Goal: Find specific page/section: Find specific page/section

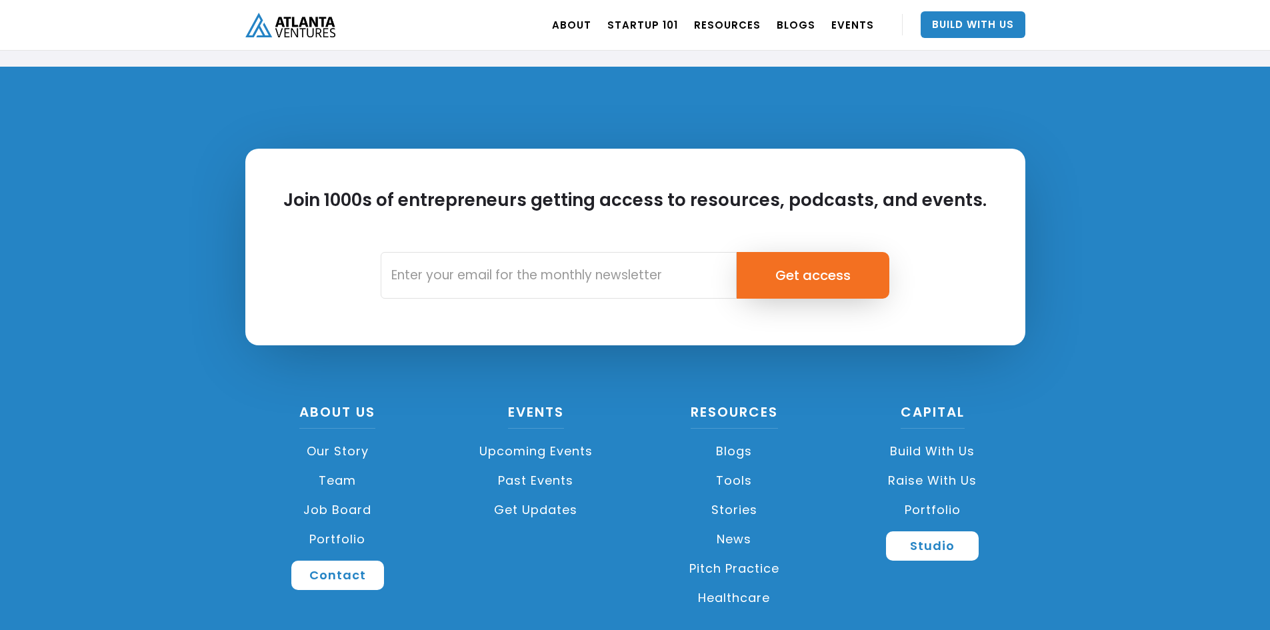
scroll to position [3133, 0]
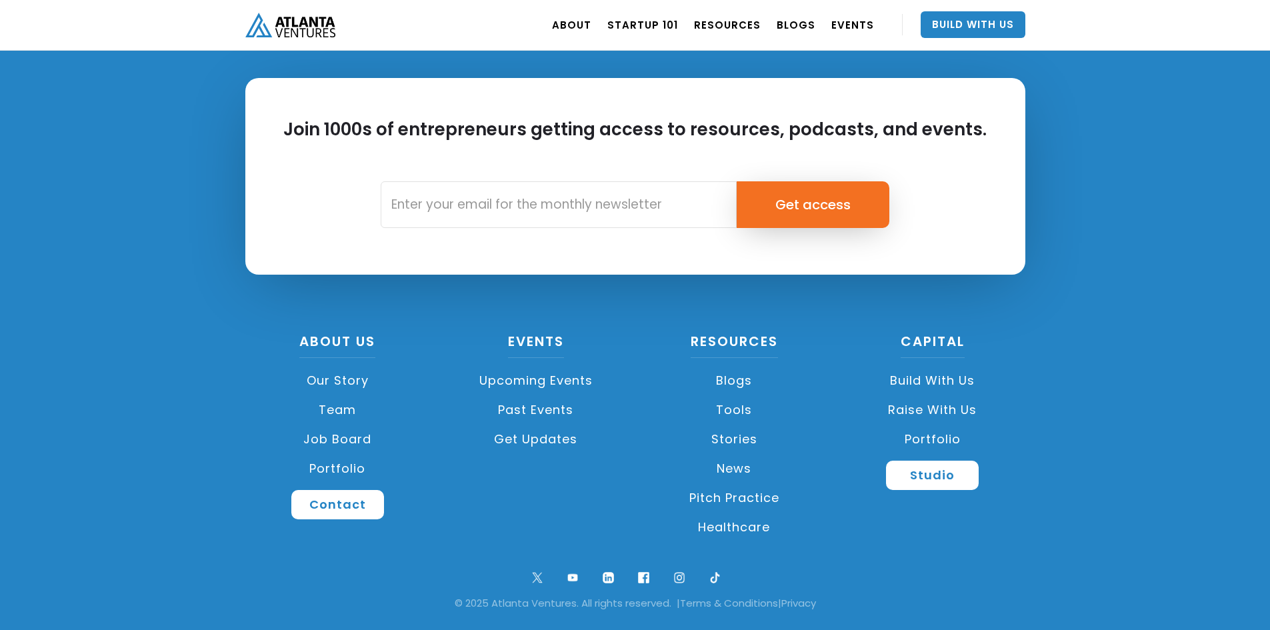
click at [337, 433] on link "Job Board" at bounding box center [337, 439] width 185 height 29
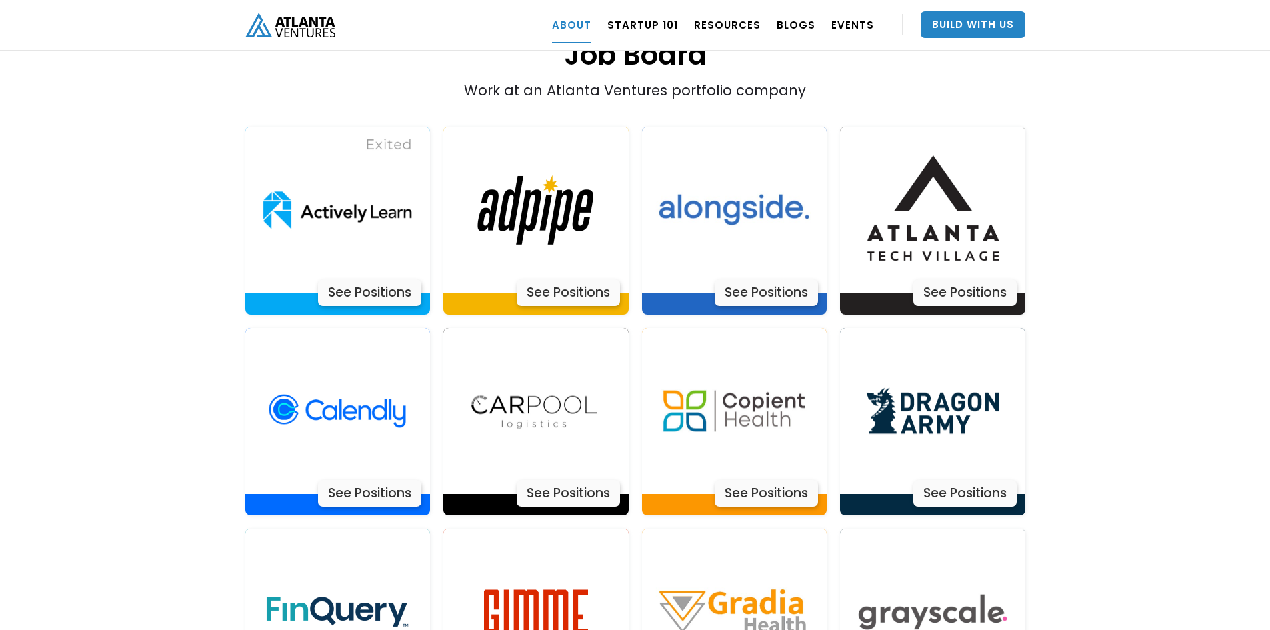
scroll to position [2756, 0]
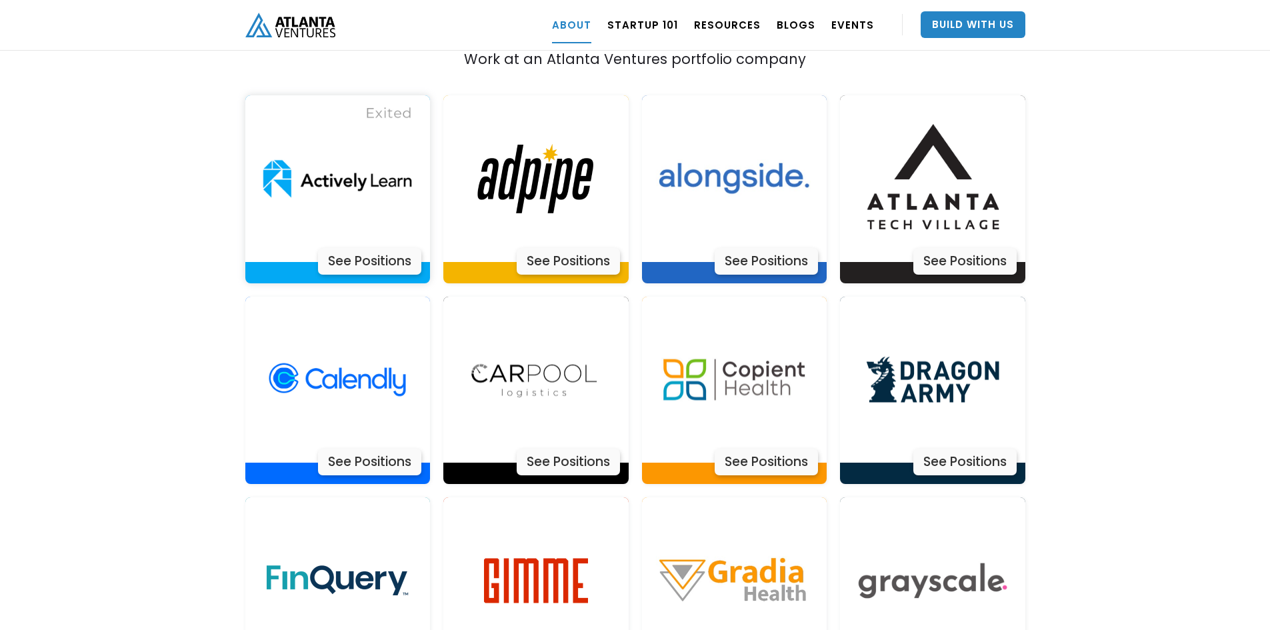
click at [375, 248] on div "See Positions" at bounding box center [369, 261] width 103 height 27
click at [572, 248] on div "See Positions" at bounding box center [567, 261] width 103 height 27
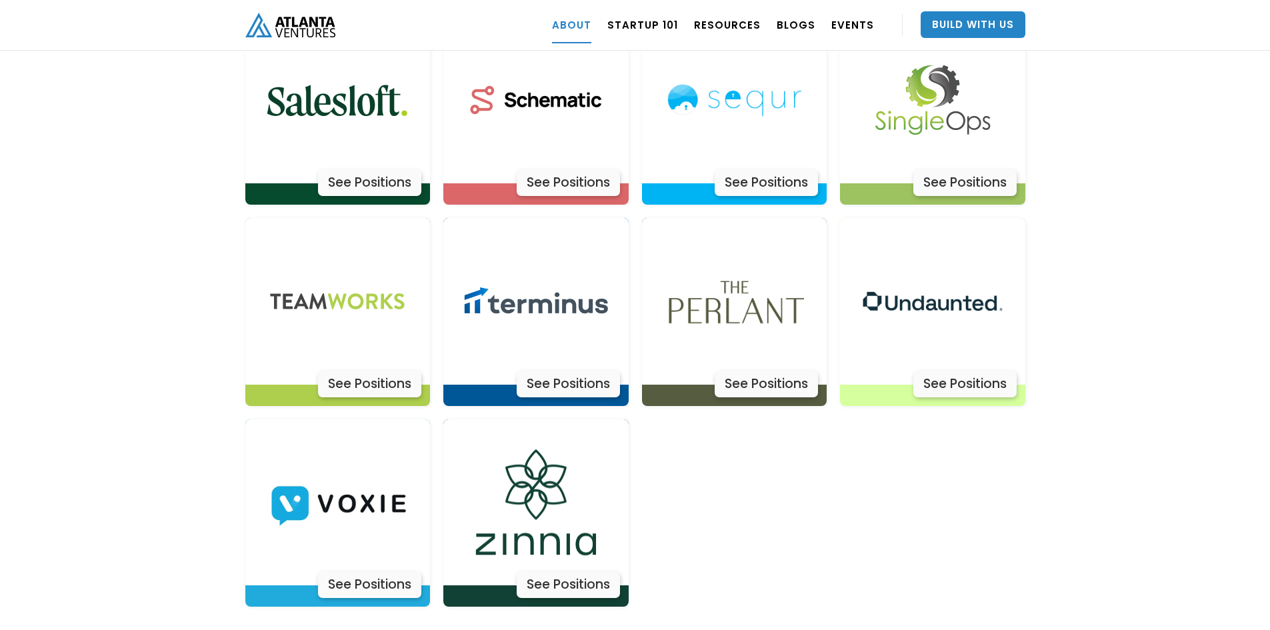
scroll to position [4288, 0]
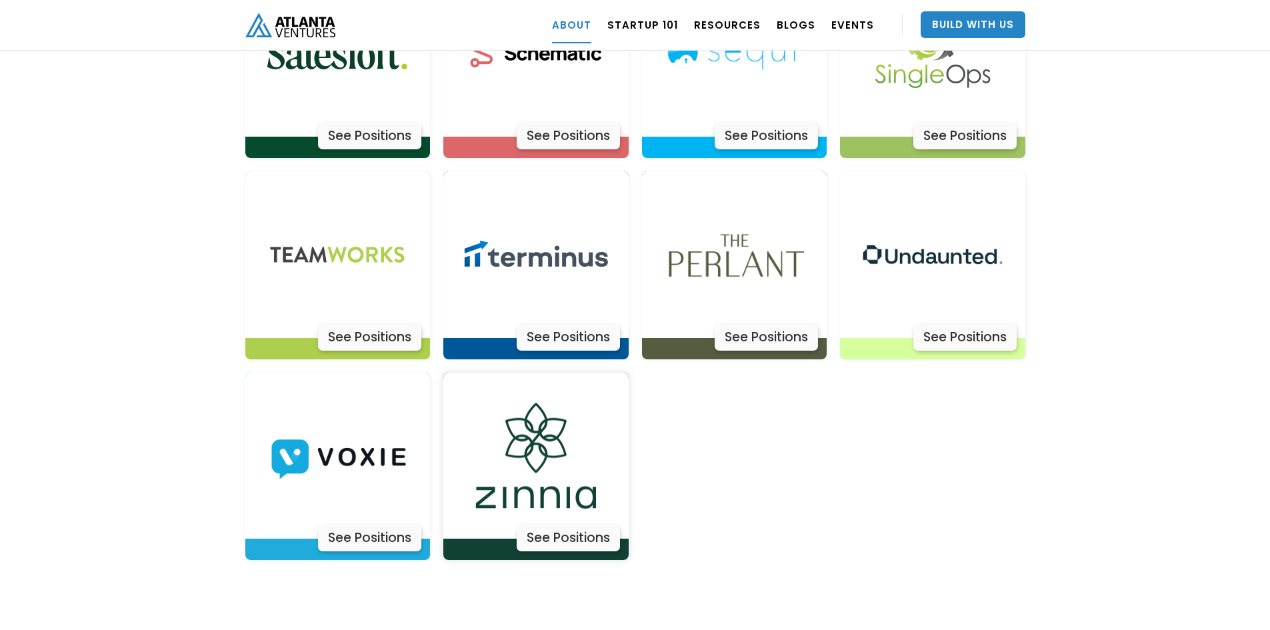
click at [579, 524] on div "See Positions" at bounding box center [567, 537] width 103 height 27
click at [296, 405] on img at bounding box center [337, 456] width 167 height 167
click at [924, 193] on img at bounding box center [932, 254] width 167 height 167
click at [699, 213] on img at bounding box center [733, 254] width 167 height 167
click at [521, 215] on img at bounding box center [535, 254] width 167 height 167
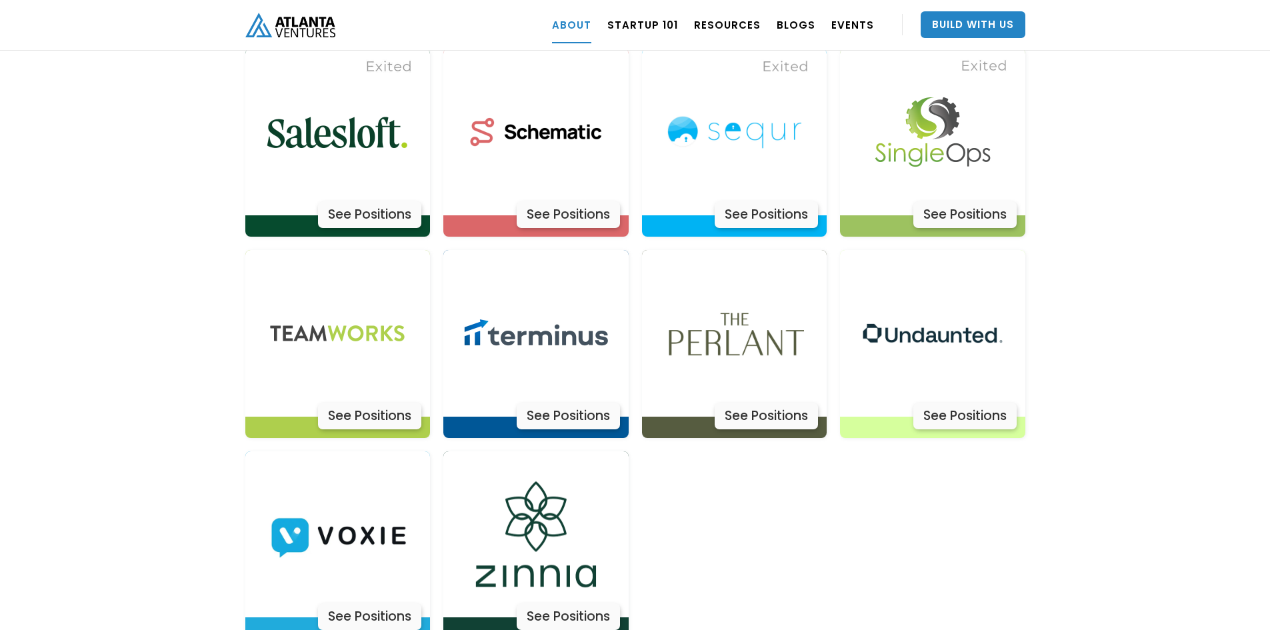
scroll to position [4155, 0]
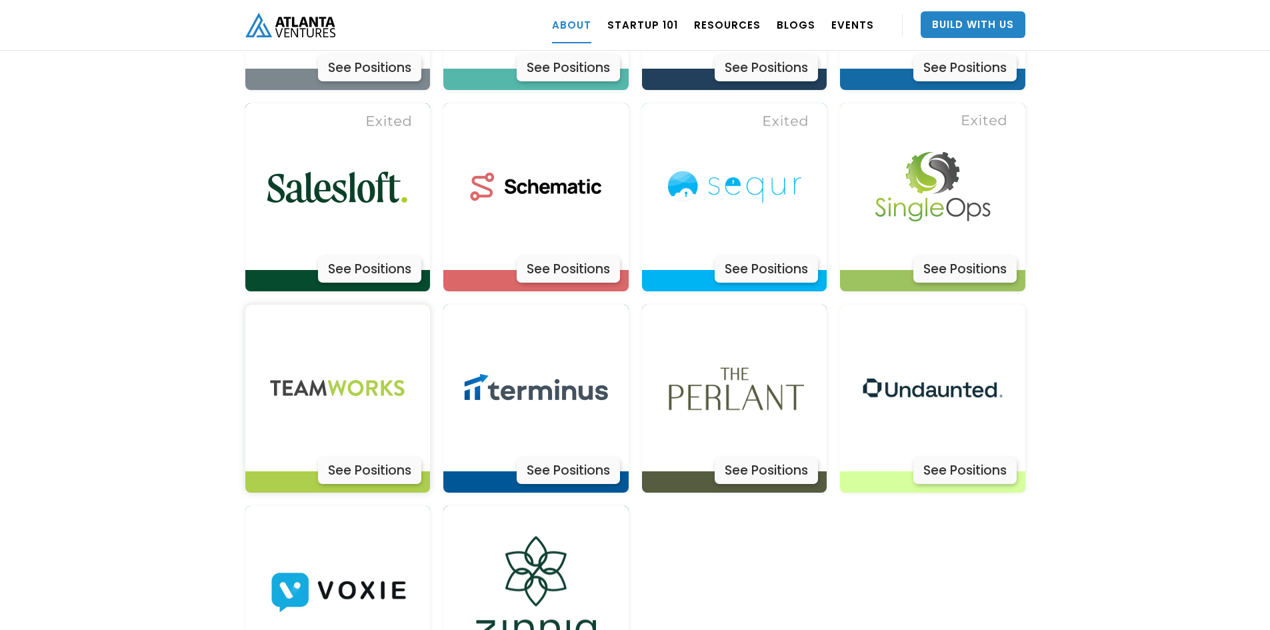
click at [339, 361] on img at bounding box center [337, 388] width 167 height 167
click at [946, 136] on img at bounding box center [932, 186] width 167 height 167
click at [702, 139] on img at bounding box center [733, 186] width 167 height 167
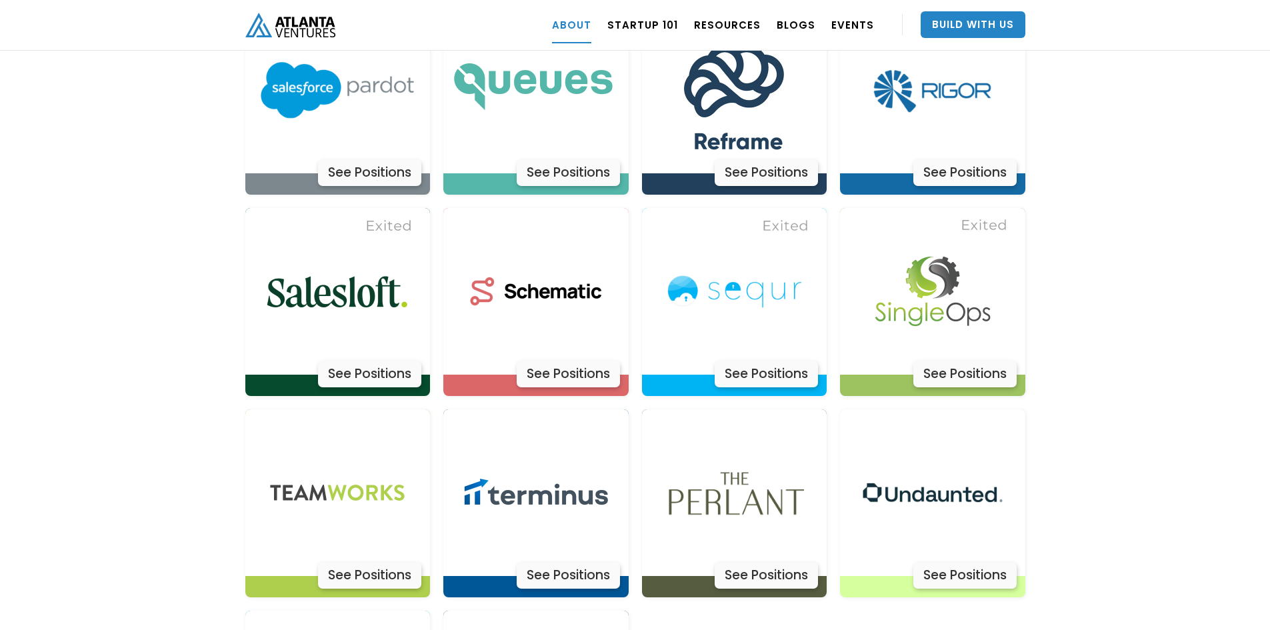
scroll to position [3955, 0]
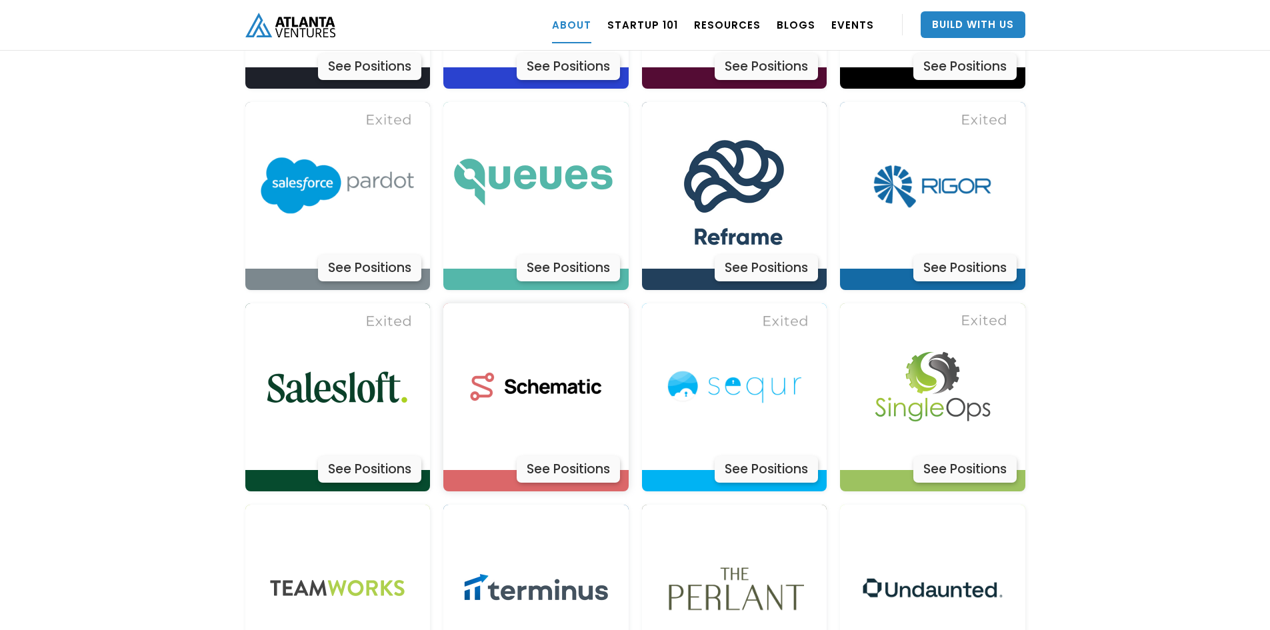
click at [579, 335] on img at bounding box center [535, 386] width 167 height 167
click at [287, 339] on img at bounding box center [337, 386] width 167 height 167
click at [942, 158] on img at bounding box center [932, 185] width 167 height 167
click at [707, 113] on img at bounding box center [733, 185] width 167 height 167
click at [543, 151] on img at bounding box center [535, 185] width 167 height 167
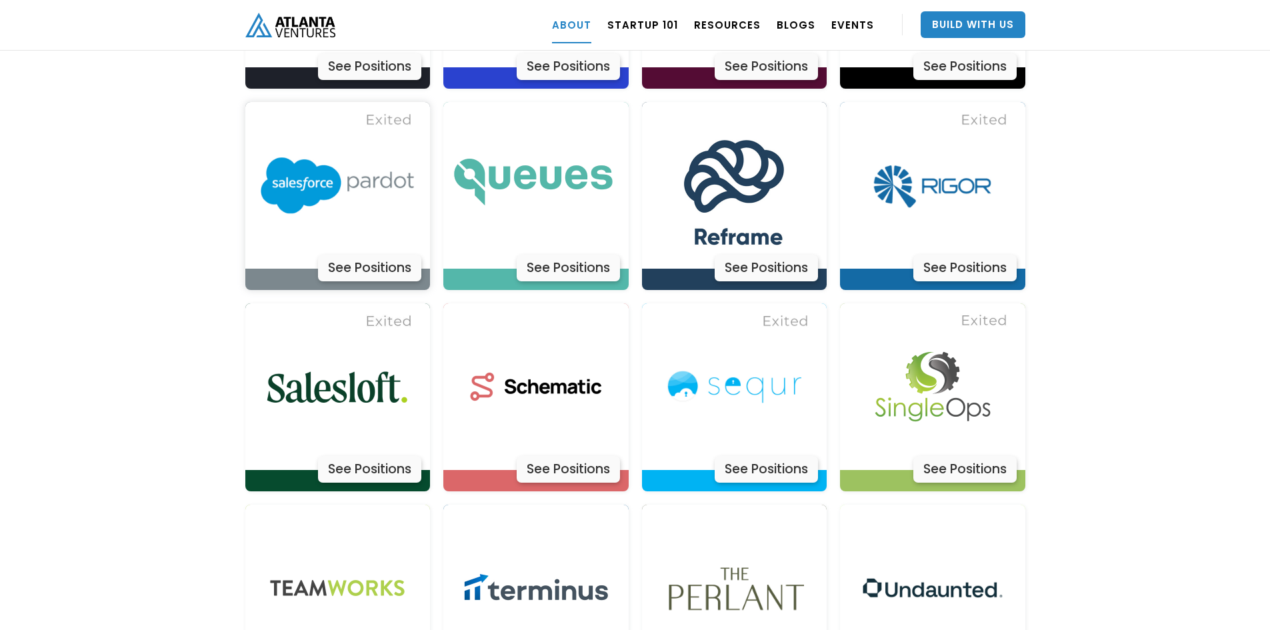
click at [363, 131] on img at bounding box center [337, 185] width 167 height 167
